Goal: Information Seeking & Learning: Learn about a topic

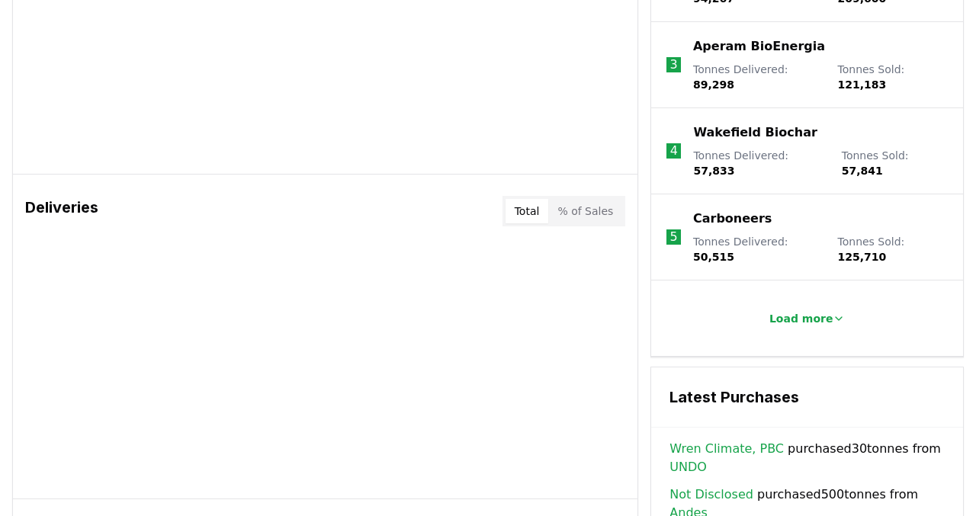
scroll to position [776, 0]
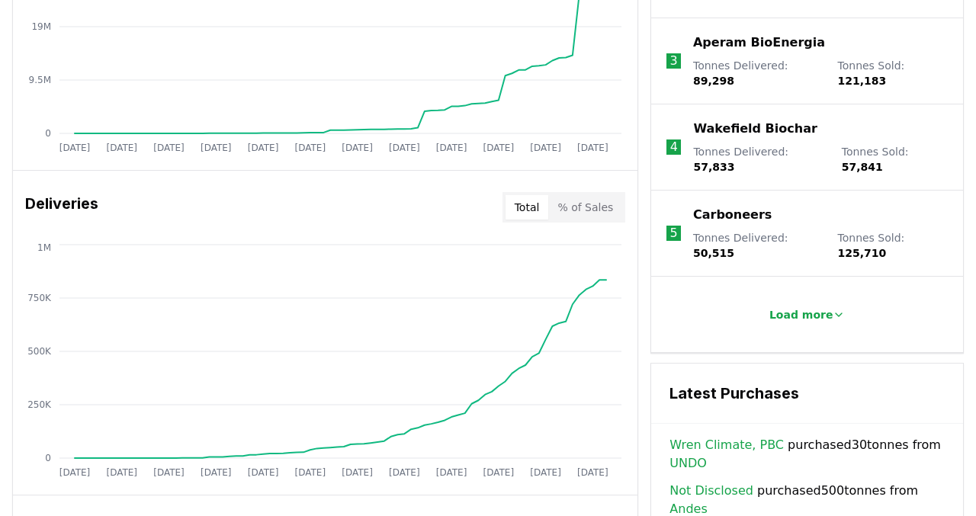
click at [801, 307] on p "Load more" at bounding box center [802, 314] width 64 height 15
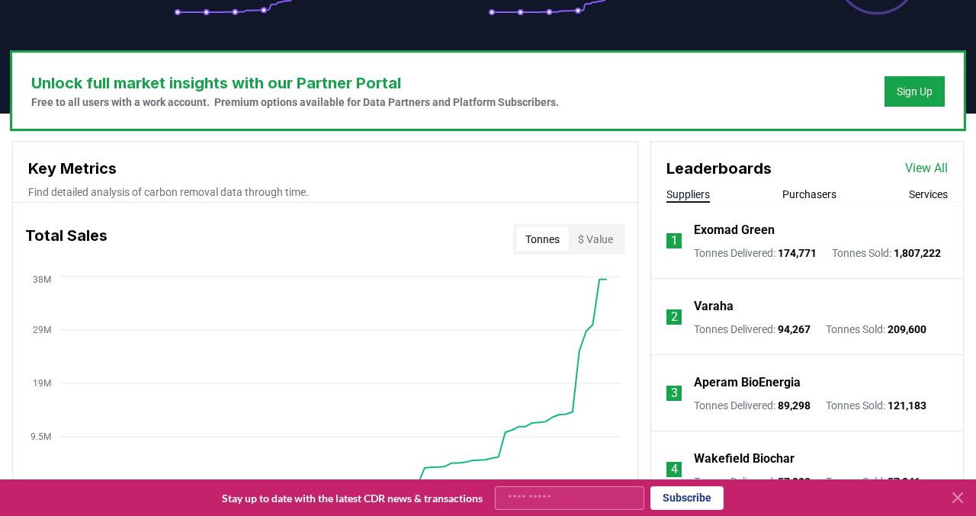
scroll to position [415, 0]
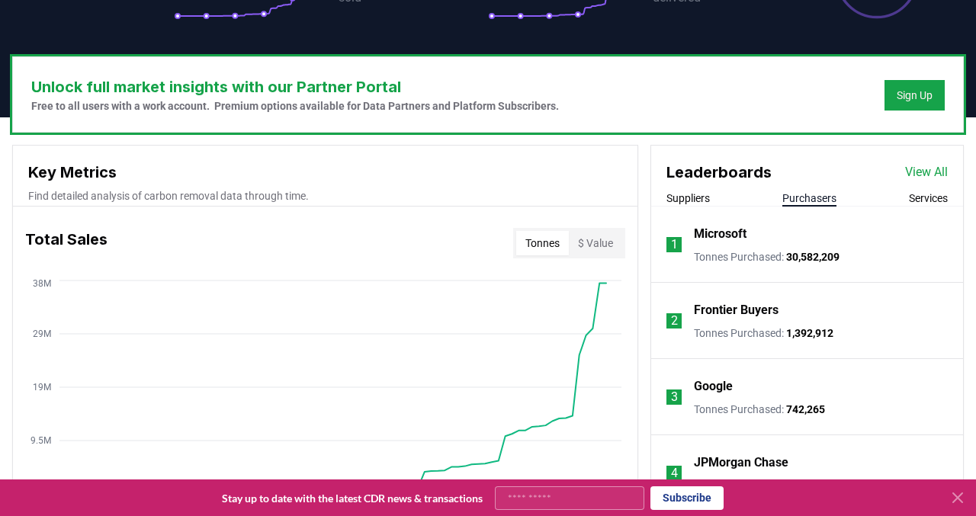
click at [796, 204] on button "Purchasers" at bounding box center [810, 198] width 54 height 15
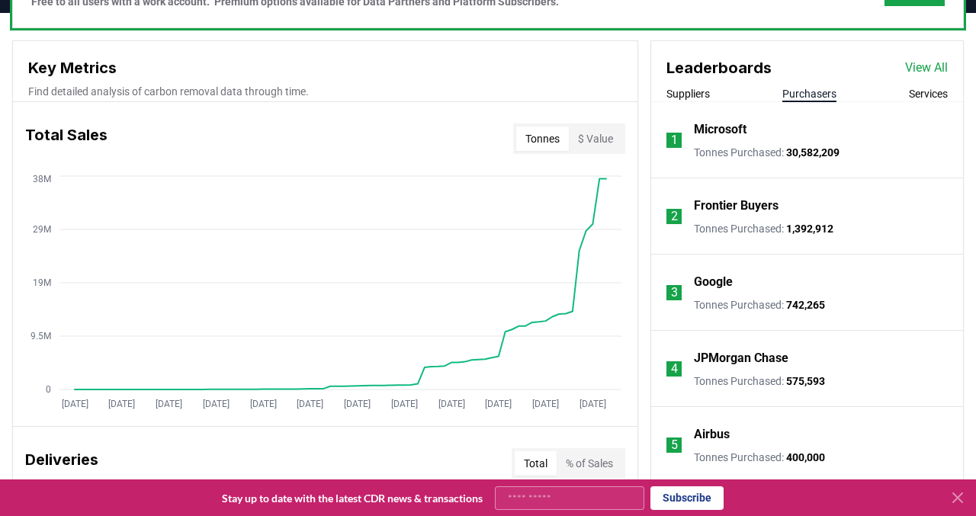
scroll to position [520, 0]
click at [706, 96] on button "Suppliers" at bounding box center [688, 92] width 43 height 15
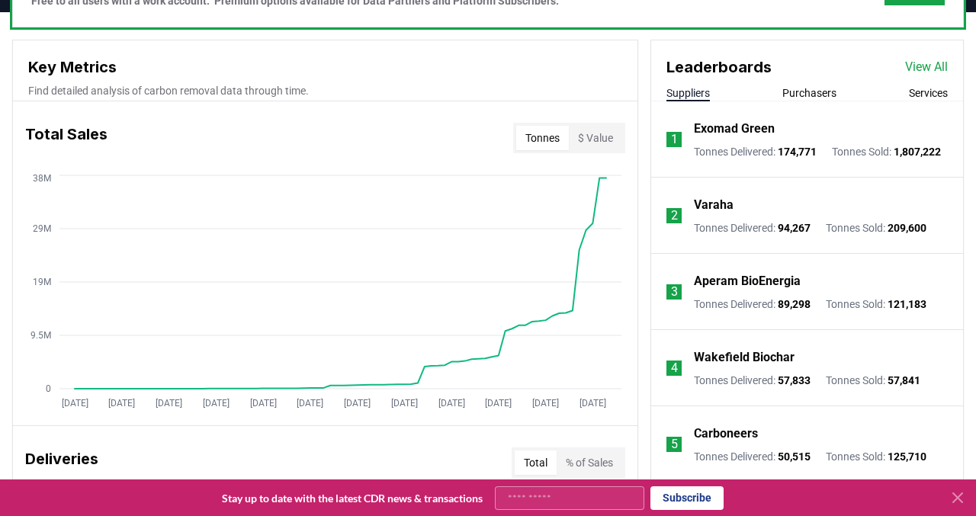
click at [915, 59] on link "View All" at bounding box center [927, 67] width 43 height 18
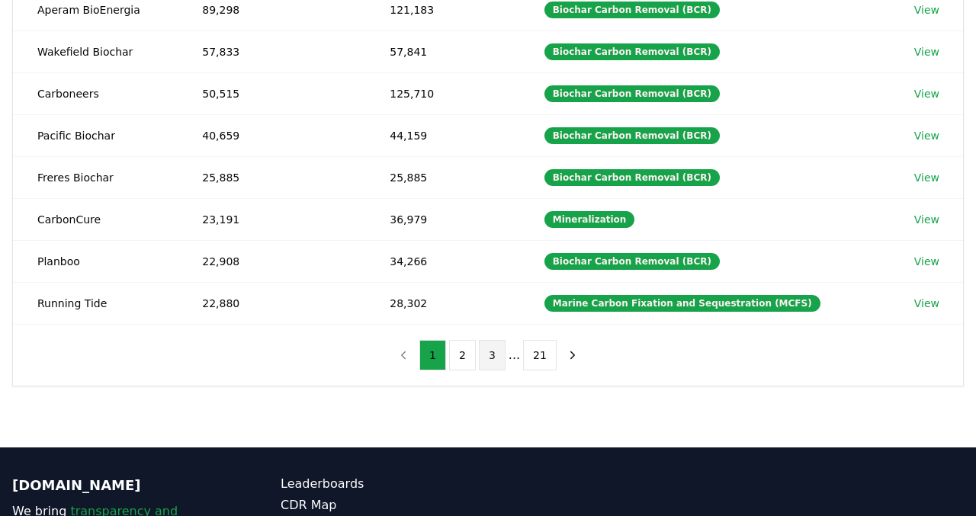
scroll to position [341, 0]
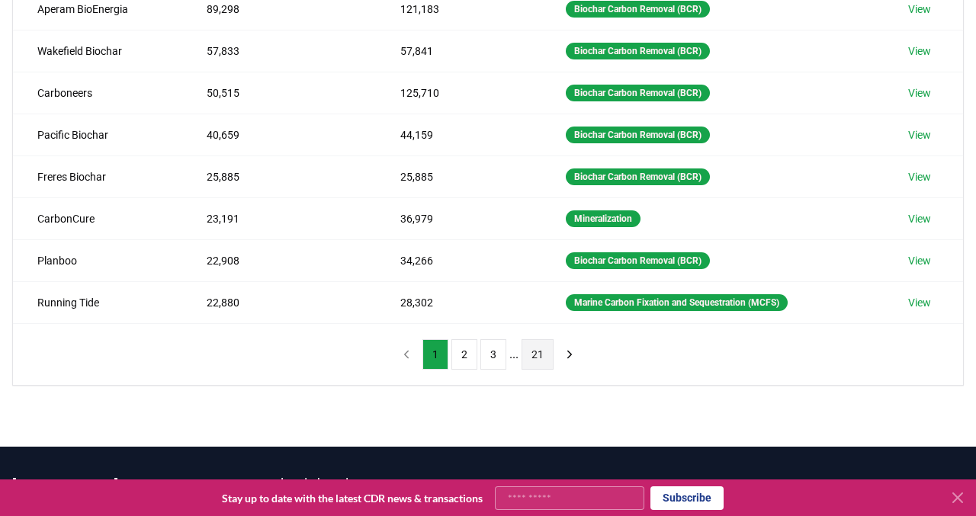
click at [541, 355] on button "21" at bounding box center [538, 354] width 32 height 31
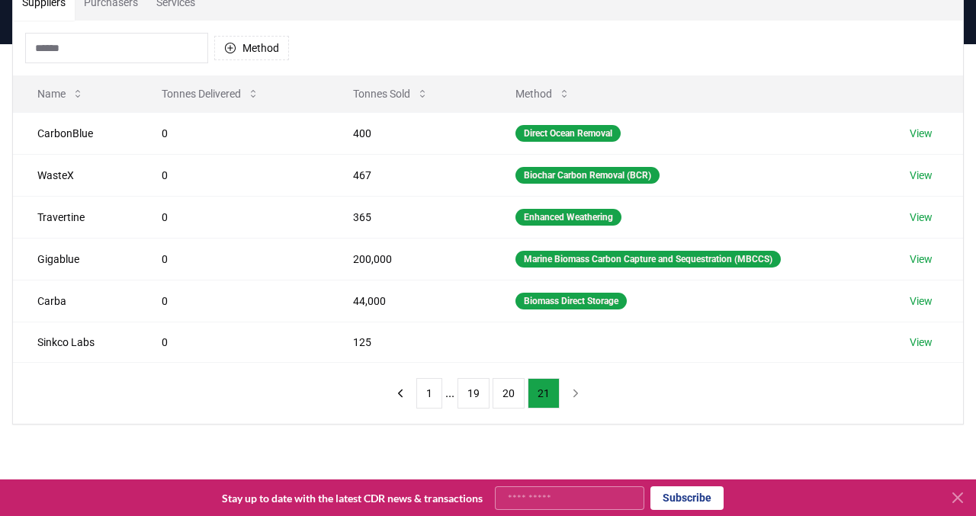
scroll to position [135, 0]
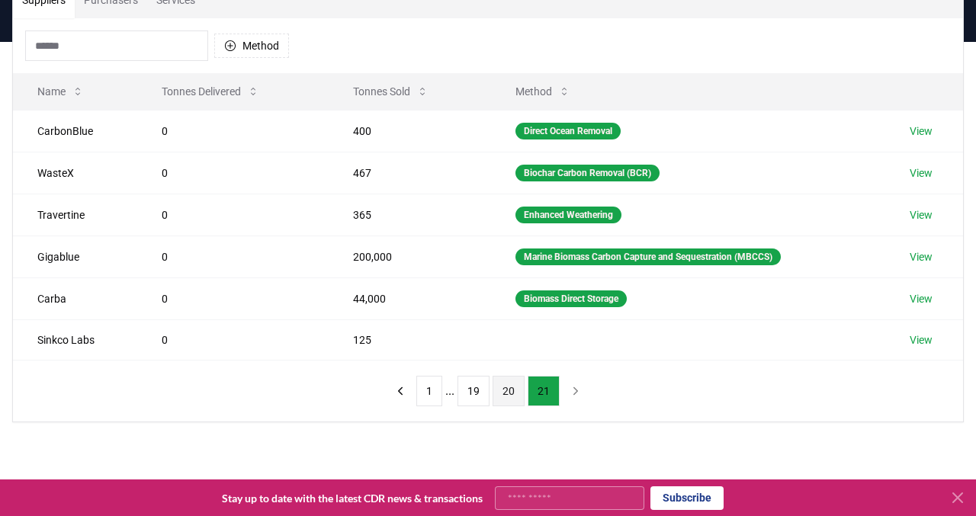
click at [513, 391] on button "20" at bounding box center [509, 391] width 32 height 31
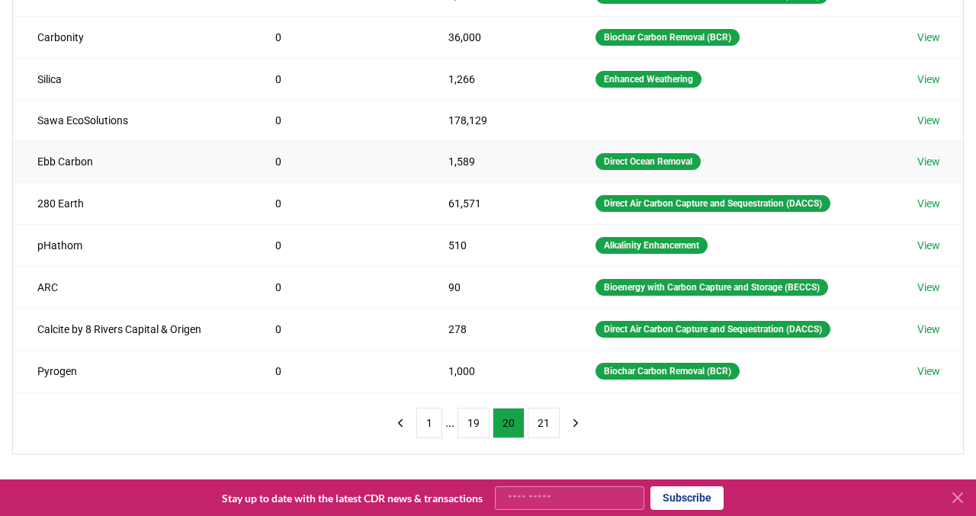
scroll to position [270, 0]
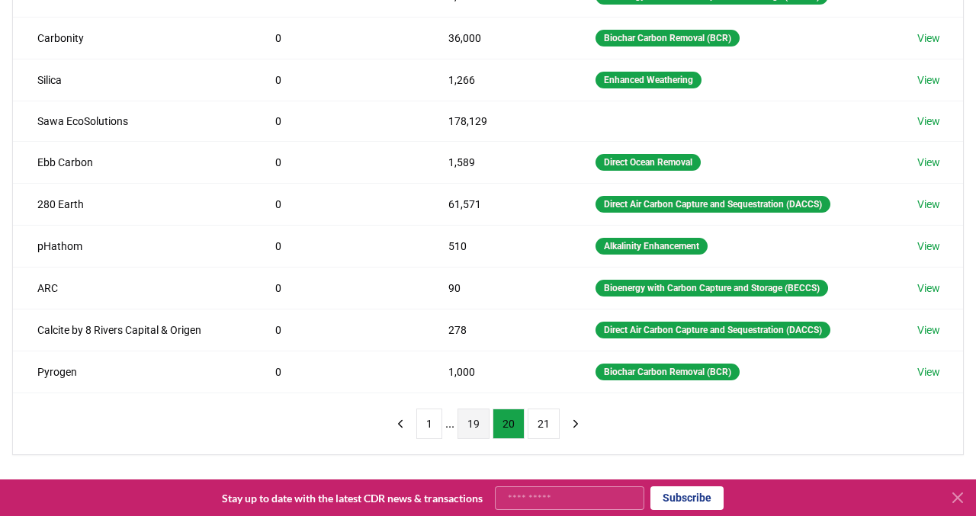
click at [478, 420] on button "19" at bounding box center [474, 424] width 32 height 31
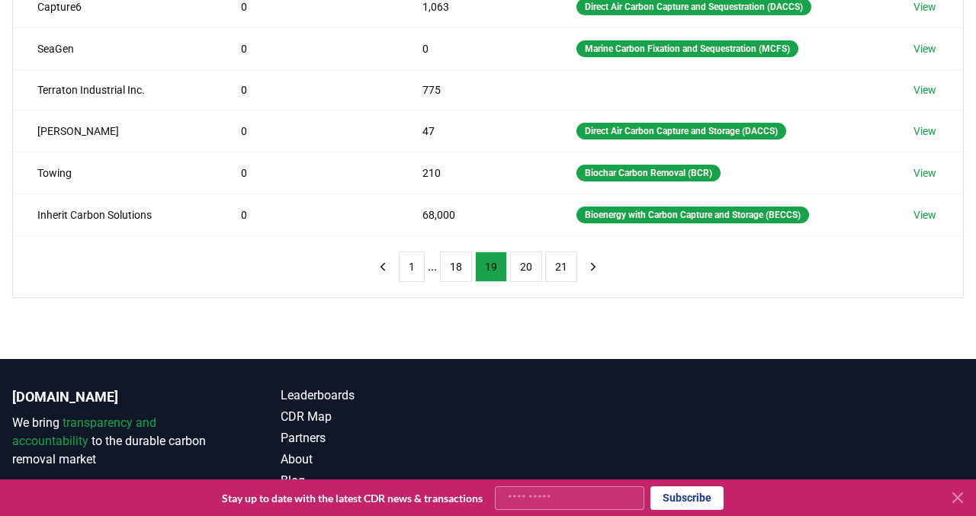
scroll to position [478, 0]
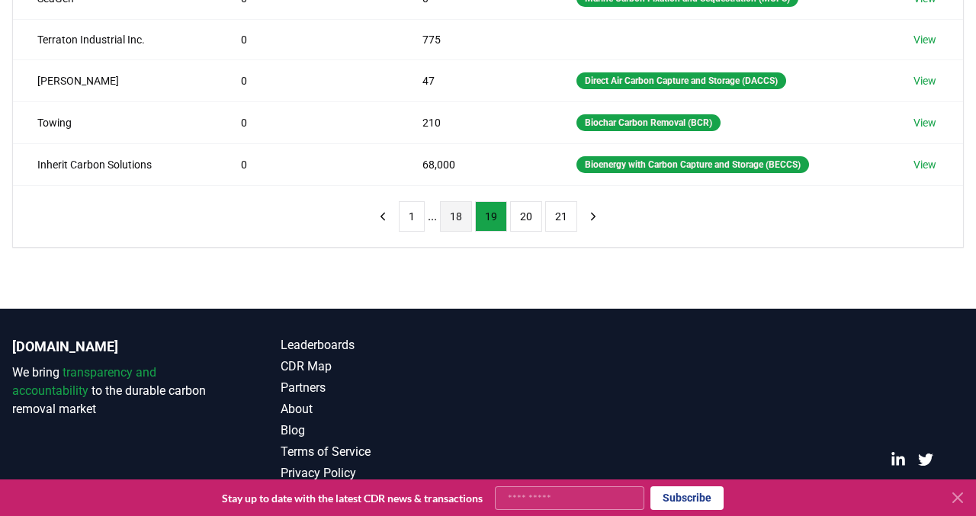
click at [456, 224] on button "18" at bounding box center [456, 216] width 32 height 31
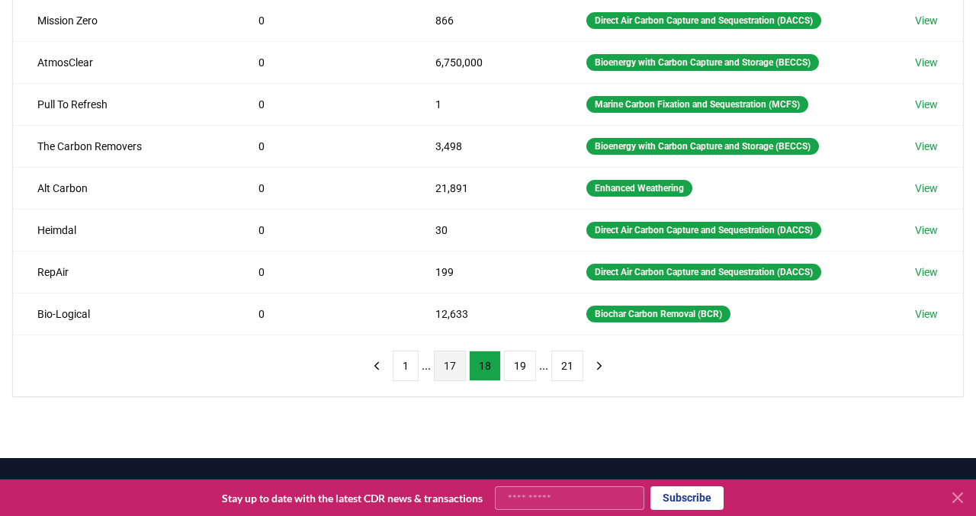
scroll to position [352, 0]
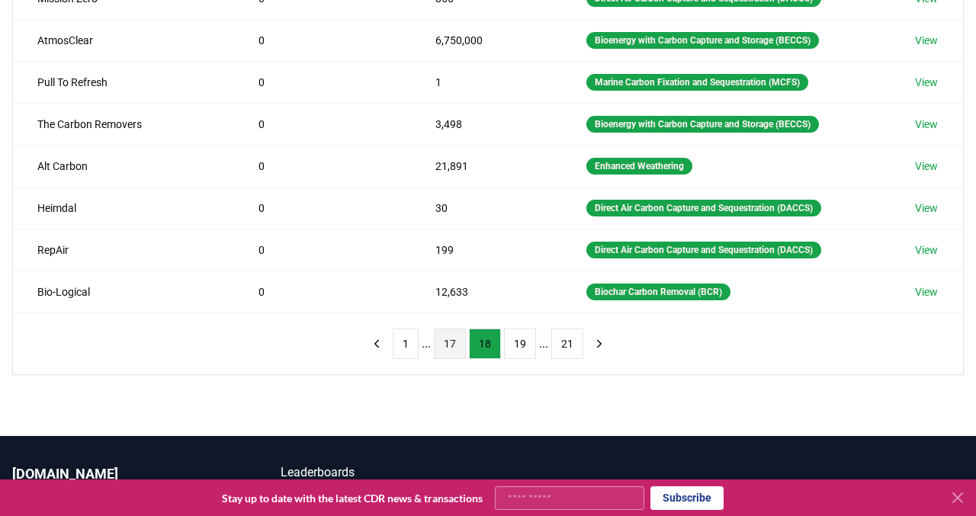
click at [444, 348] on button "17" at bounding box center [450, 344] width 32 height 31
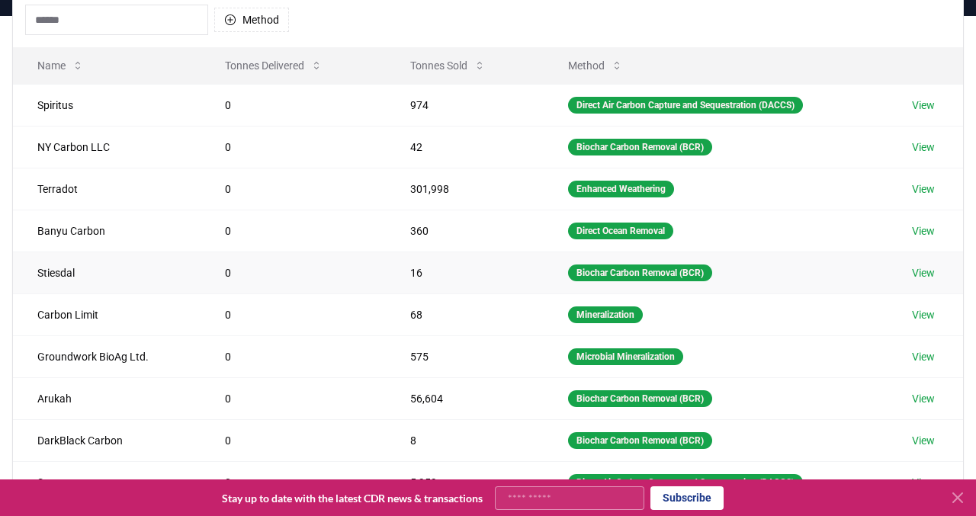
scroll to position [0, 0]
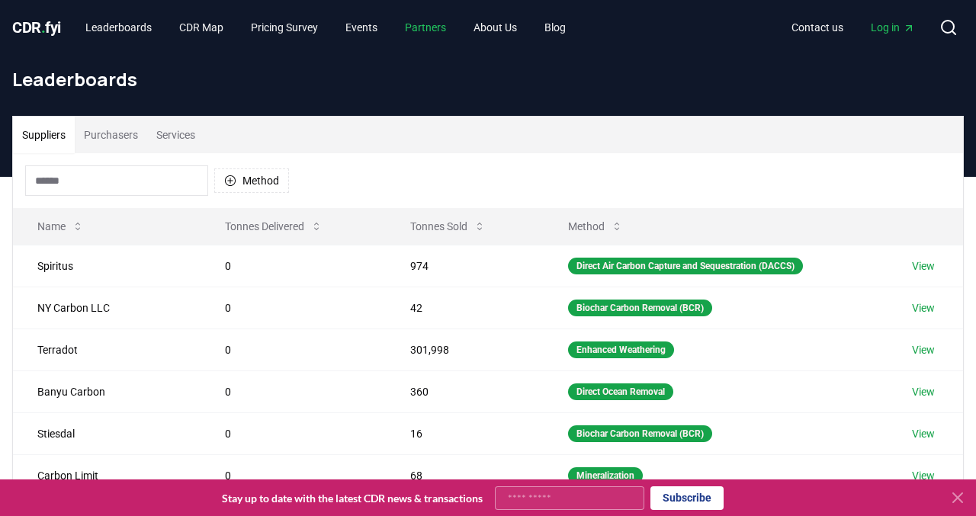
click at [441, 31] on link "Partners" at bounding box center [426, 27] width 66 height 27
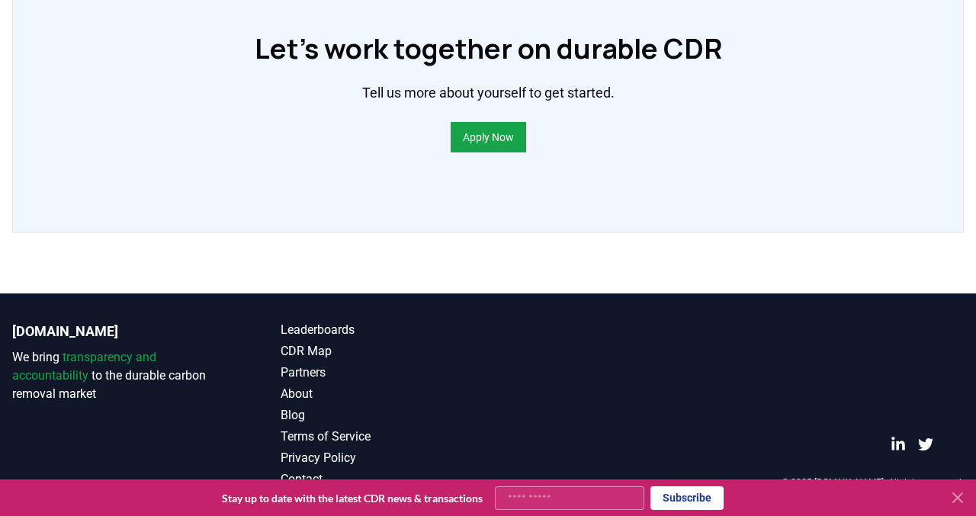
scroll to position [1228, 0]
click at [963, 504] on icon at bounding box center [958, 498] width 18 height 18
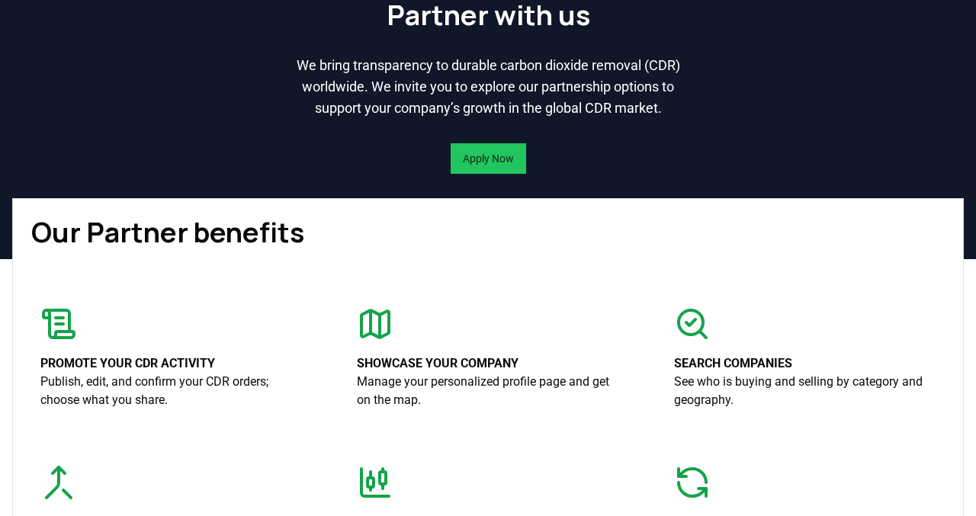
scroll to position [0, 0]
